Goal: Information Seeking & Learning: Learn about a topic

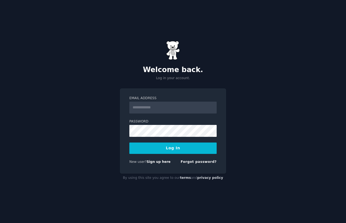
click at [143, 113] on input "Email Address" at bounding box center [172, 108] width 87 height 12
paste input "**********"
type input "**********"
click at [129, 143] on button "Log In" at bounding box center [172, 148] width 87 height 11
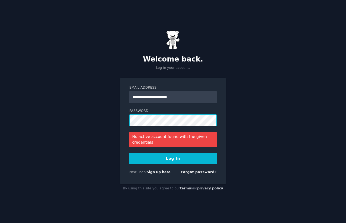
click at [129, 153] on button "Log In" at bounding box center [172, 158] width 87 height 11
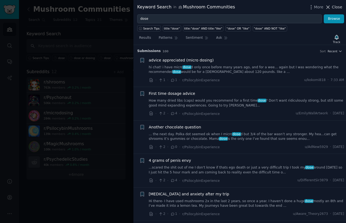
click at [337, 8] on span "Close" at bounding box center [337, 7] width 10 height 6
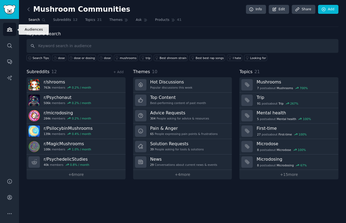
click at [12, 31] on icon "Sidebar" at bounding box center [9, 30] width 5 height 4
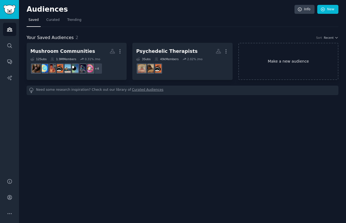
click at [280, 69] on link "Make a new audience" at bounding box center [288, 61] width 100 height 37
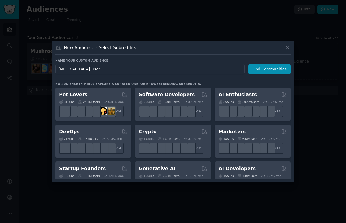
type input "[MEDICAL_DATA] Users"
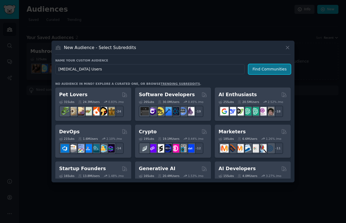
click at [274, 69] on button "Find Communities" at bounding box center [270, 69] width 42 height 10
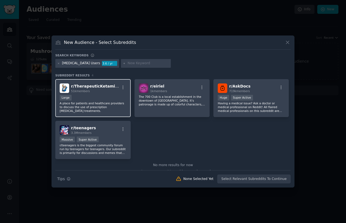
click at [99, 94] on div "r/ TherapeuticKetamine 51k members Large A place for patients and healthcare pr…" at bounding box center [92, 98] width 75 height 38
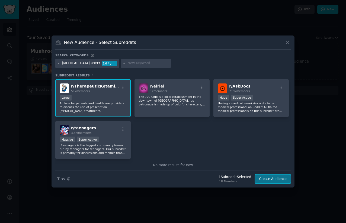
click at [269, 179] on button "Create Audience" at bounding box center [273, 179] width 36 height 9
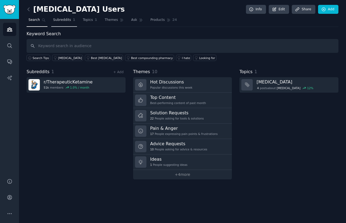
click at [63, 20] on span "Subreddits" at bounding box center [62, 20] width 18 height 5
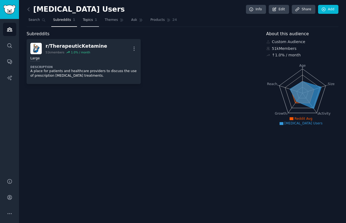
click at [84, 19] on span "Topics" at bounding box center [88, 20] width 10 height 5
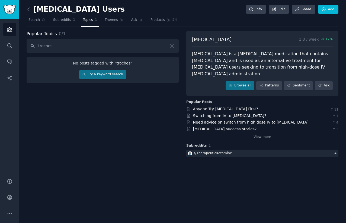
type input "troches"
click at [106, 24] on link "Themes" at bounding box center [114, 21] width 23 height 11
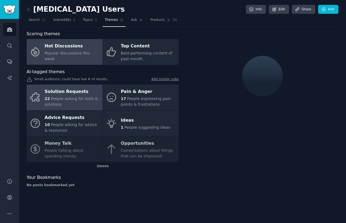
click at [83, 93] on div "Solution Requests" at bounding box center [72, 92] width 55 height 9
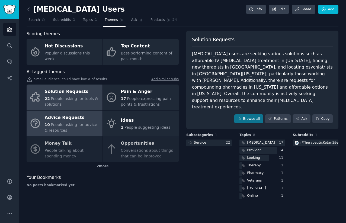
click at [65, 122] on div "10 People asking for advice & resources" at bounding box center [72, 127] width 55 height 11
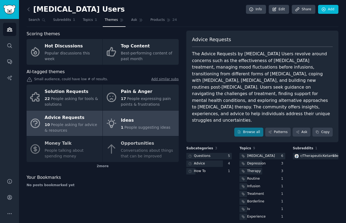
click at [138, 126] on span "People suggesting ideas" at bounding box center [148, 127] width 46 height 4
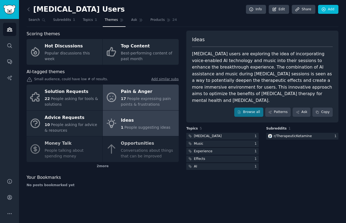
click at [147, 102] on div "17 People expressing pain points & frustrations" at bounding box center [148, 101] width 55 height 11
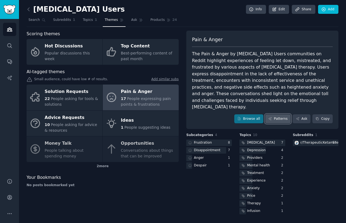
click at [275, 114] on link "Patterns" at bounding box center [278, 118] width 26 height 9
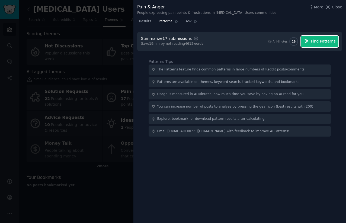
click at [317, 43] on span "Find Patterns" at bounding box center [323, 42] width 25 height 6
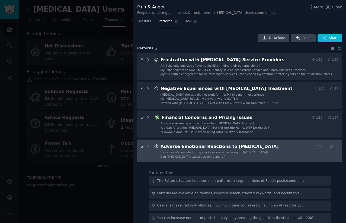
click at [216, 150] on div "Adverse Emotional Reactions to [MEDICAL_DATA]" at bounding box center [237, 147] width 153 height 7
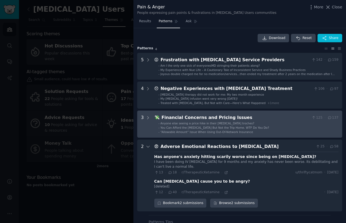
click at [216, 127] on span "You Can Afford the [MEDICAL_DATA] But Not the Trip Home. WTF Do You Do?" at bounding box center [215, 127] width 109 height 3
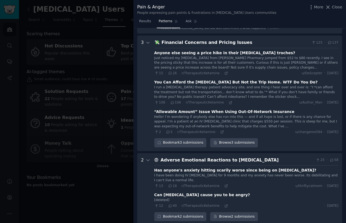
scroll to position [82, 0]
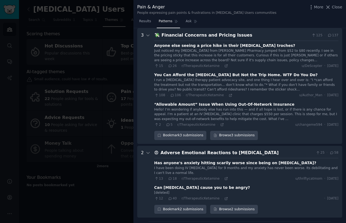
click at [176, 85] on div "I run a [MEDICAL_DATA] therapy patient advocacy site, and one thing I hear over…" at bounding box center [246, 85] width 184 height 14
click at [175, 75] on div "You Can Afford the [MEDICAL_DATA] But Not the Trip Home. WTF Do You Do?" at bounding box center [236, 75] width 164 height 6
click at [294, 86] on div "I run a [MEDICAL_DATA] therapy patient advocacy site, and one thing I hear over…" at bounding box center [246, 85] width 184 height 14
click at [229, 95] on icon at bounding box center [231, 96] width 4 height 4
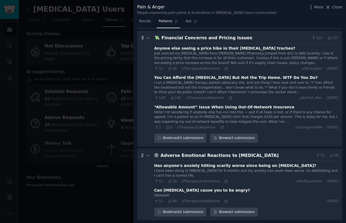
scroll to position [0, 0]
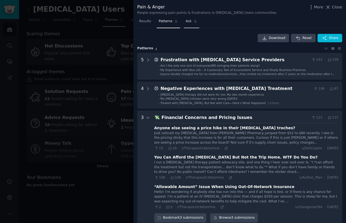
click at [184, 23] on link "Ask" at bounding box center [191, 22] width 15 height 11
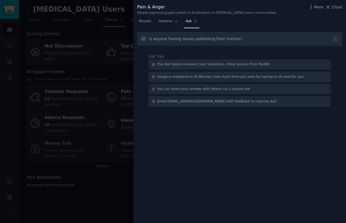
drag, startPoint x: 191, startPoint y: 40, endPoint x: 242, endPoint y: 40, distance: 51.3
click at [242, 40] on input "is anyone having issues optimizing their troches?" at bounding box center [239, 39] width 205 height 14
type input "is anyone having issues figuring out what to do with their troches?"
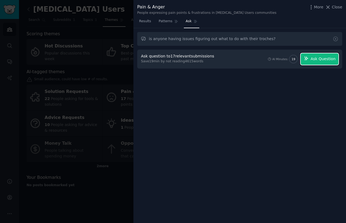
click at [316, 58] on span "Ask Question" at bounding box center [323, 59] width 25 height 6
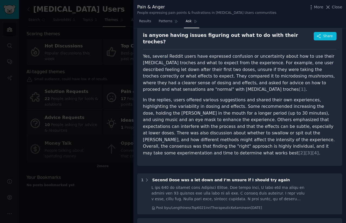
scroll to position [25, 0]
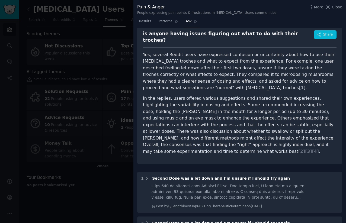
click at [299, 85] on span "[ 1 ]" at bounding box center [302, 87] width 7 height 5
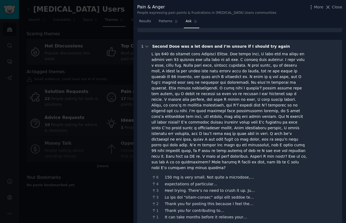
scroll to position [157, 0]
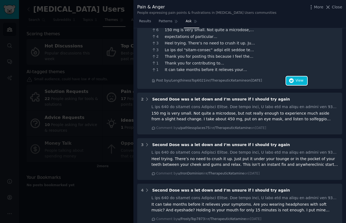
scroll to position [373, 0]
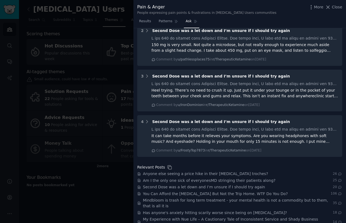
click at [123, 205] on div at bounding box center [173, 111] width 346 height 223
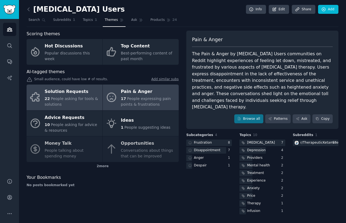
click at [84, 99] on span "People asking for tools & solutions" at bounding box center [71, 102] width 53 height 10
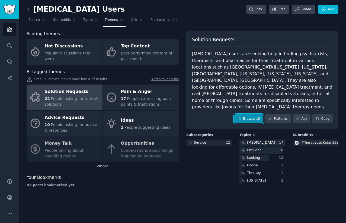
click at [255, 114] on link "Browse all" at bounding box center [248, 118] width 29 height 9
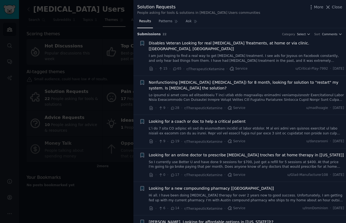
scroll to position [8, 0]
